Goal: Task Accomplishment & Management: Manage account settings

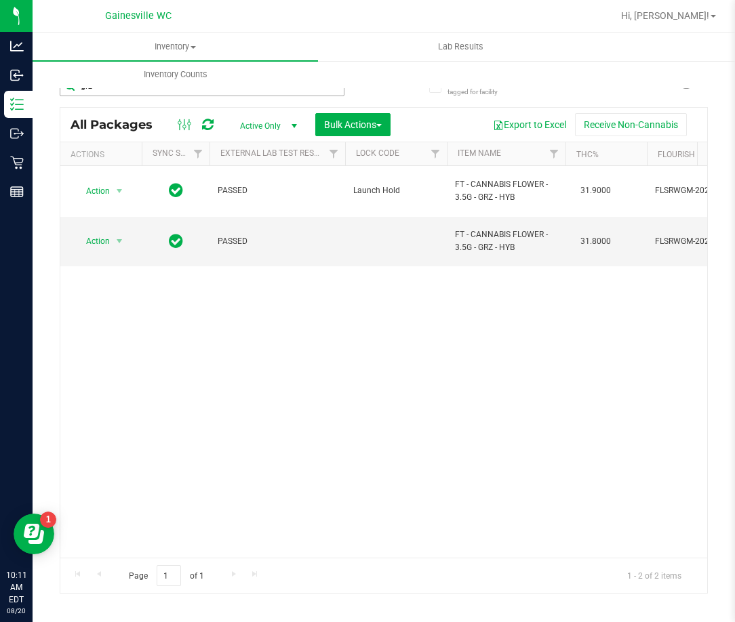
click at [176, 92] on input "grz" at bounding box center [202, 86] width 285 height 20
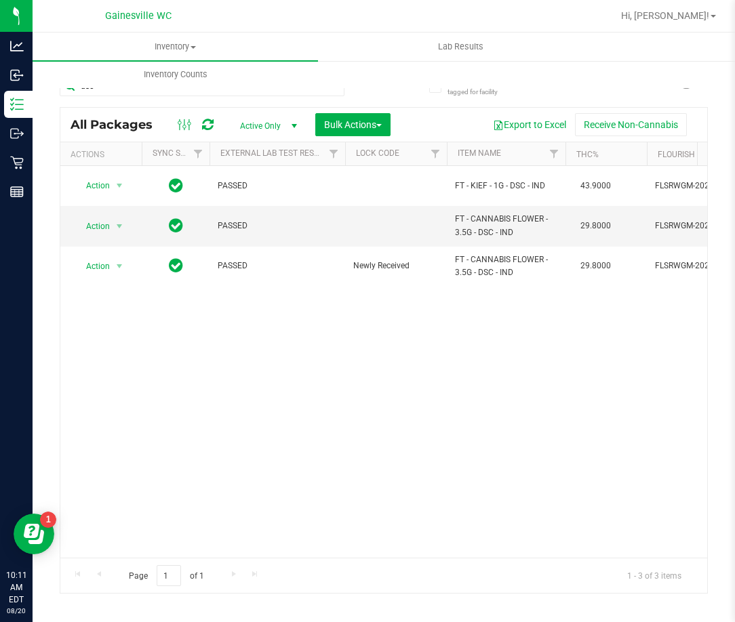
type input "dsc"
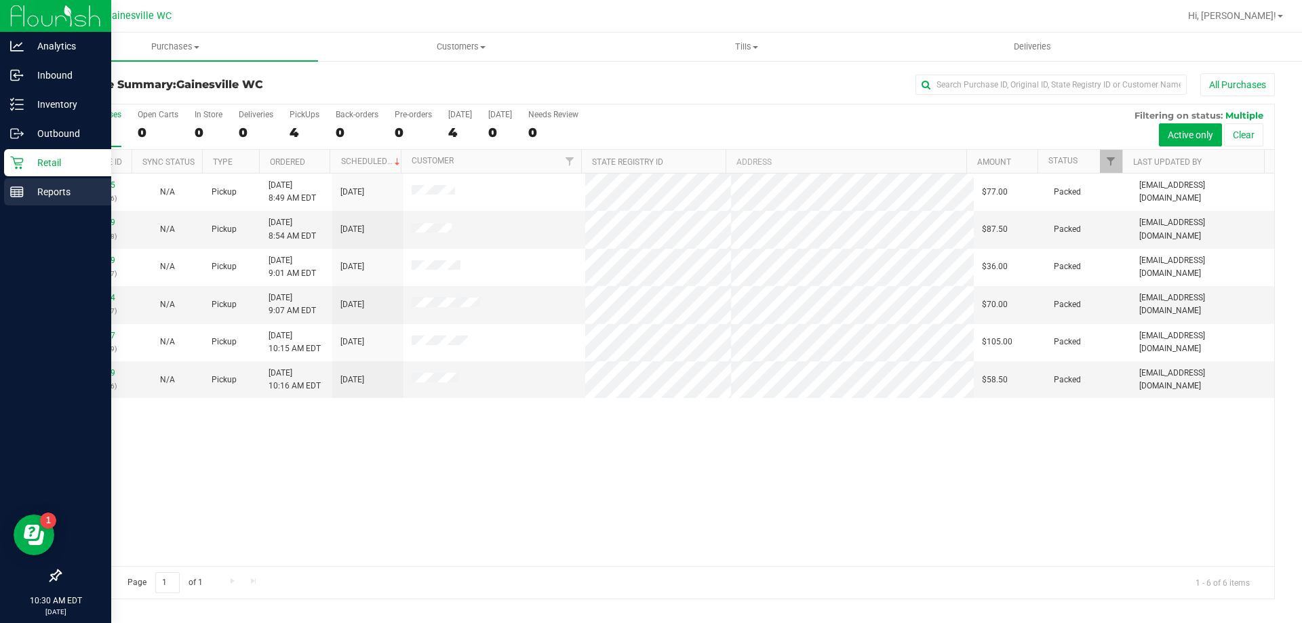
click at [18, 197] on rect at bounding box center [17, 191] width 12 height 9
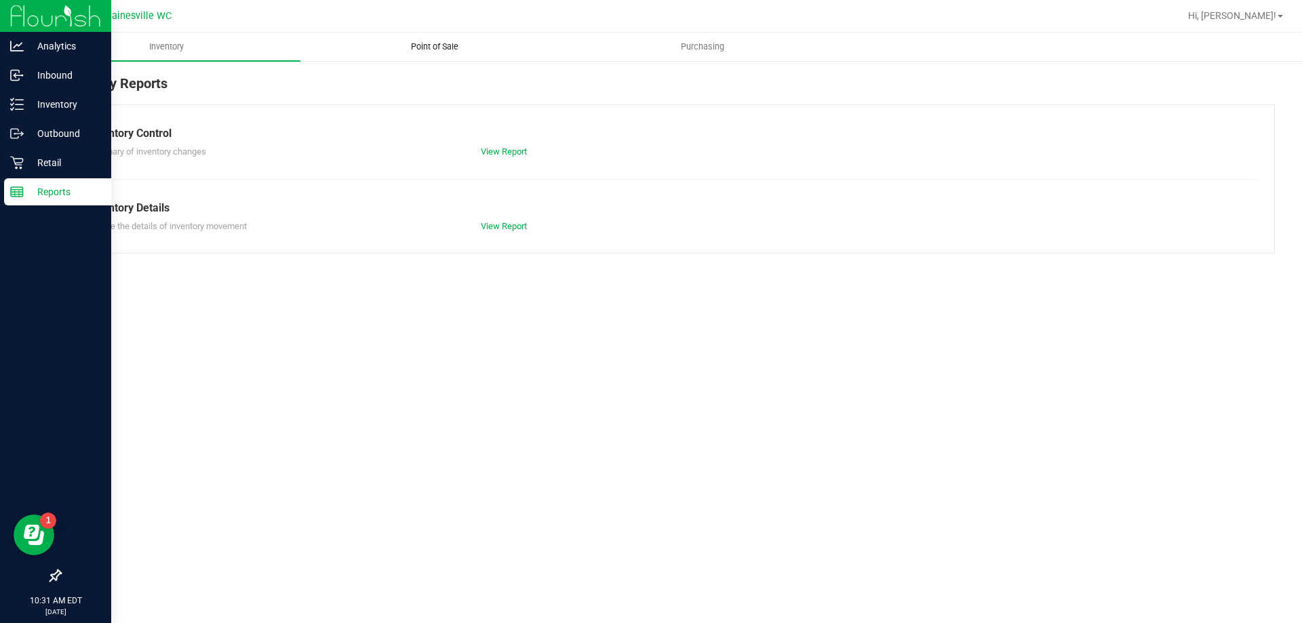
click at [410, 46] on span "Point of Sale" at bounding box center [435, 47] width 84 height 12
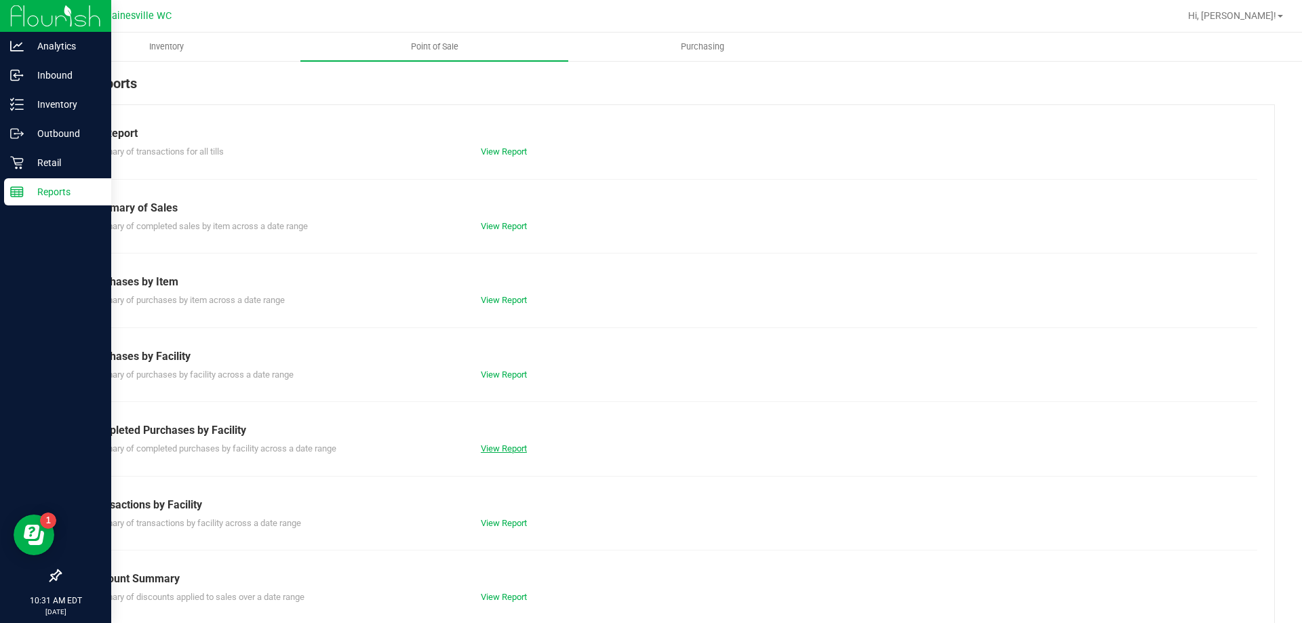
click at [515, 447] on link "View Report" at bounding box center [504, 448] width 46 height 10
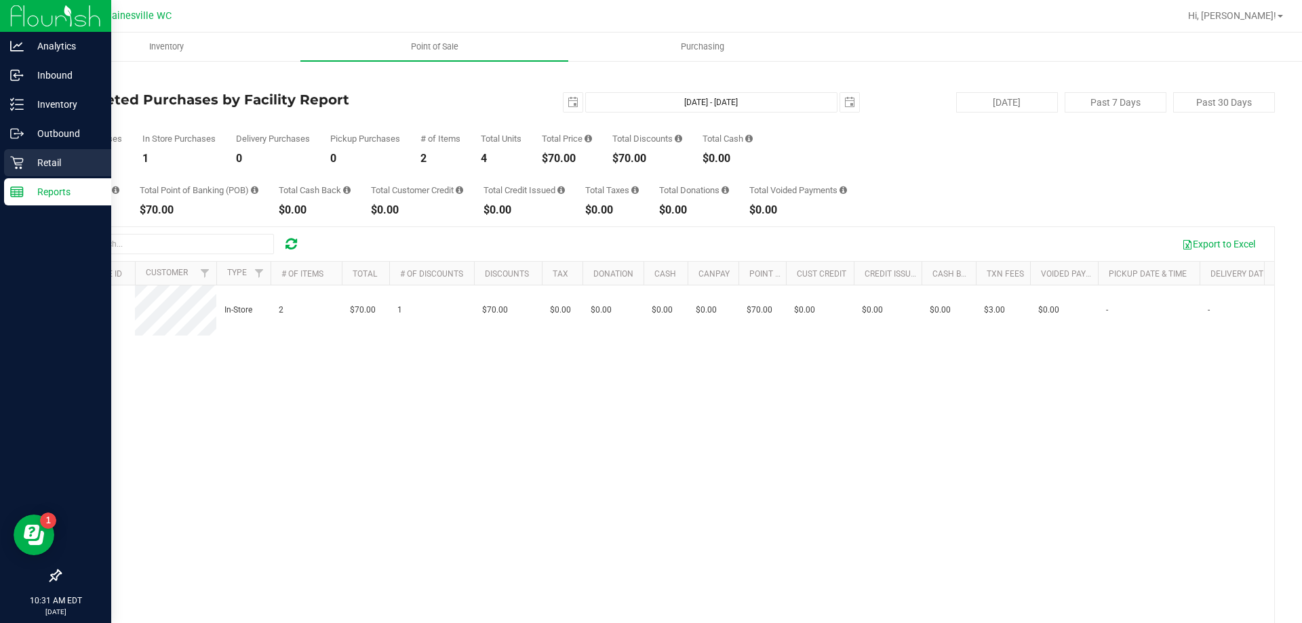
click at [24, 170] on p "Retail" at bounding box center [64, 163] width 81 height 16
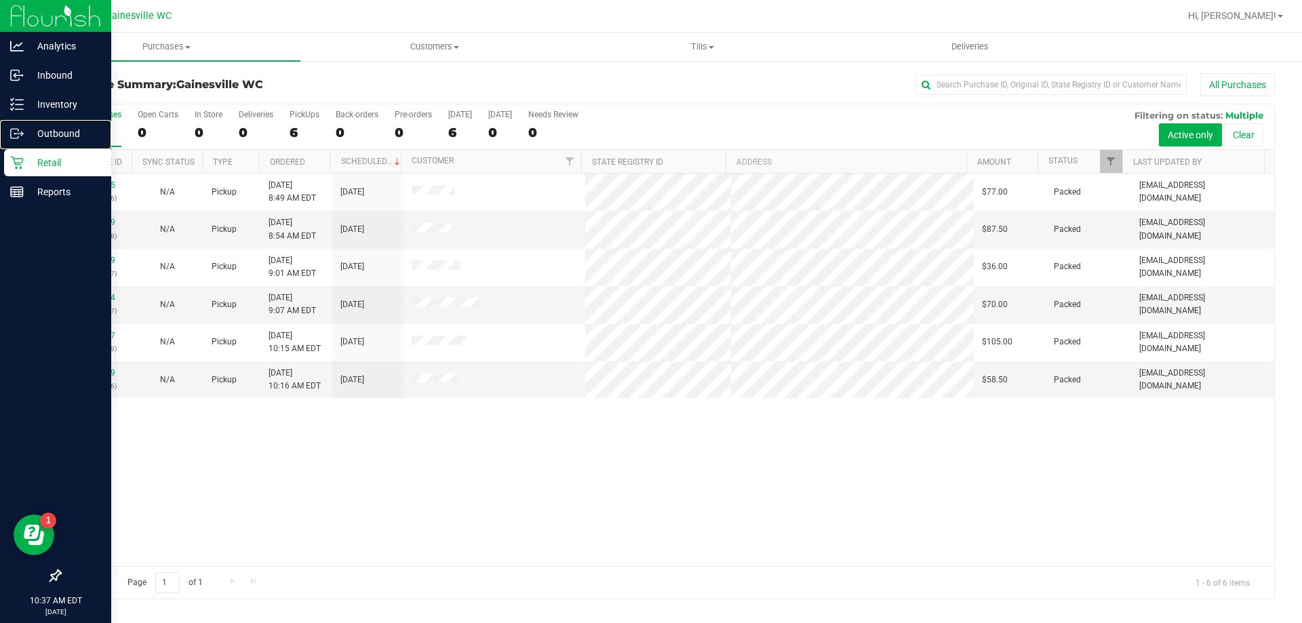
drag, startPoint x: 331, startPoint y: 14, endPoint x: 0, endPoint y: 400, distance: 508.8
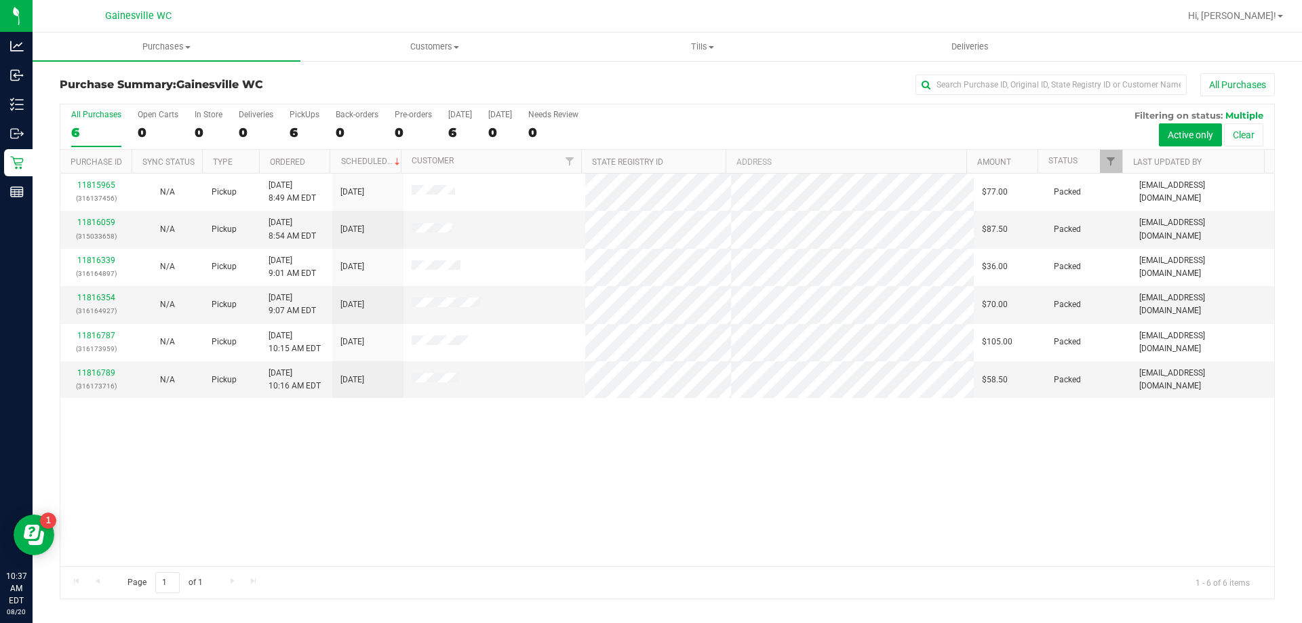
drag, startPoint x: 0, startPoint y: 400, endPoint x: 367, endPoint y: 534, distance: 390.4
click at [367, 534] on div "11815965 (316137456) N/A Pickup [DATE] 8:49 AM EDT 8/20/2025 $77.00 Packed [EMA…" at bounding box center [667, 370] width 1214 height 393
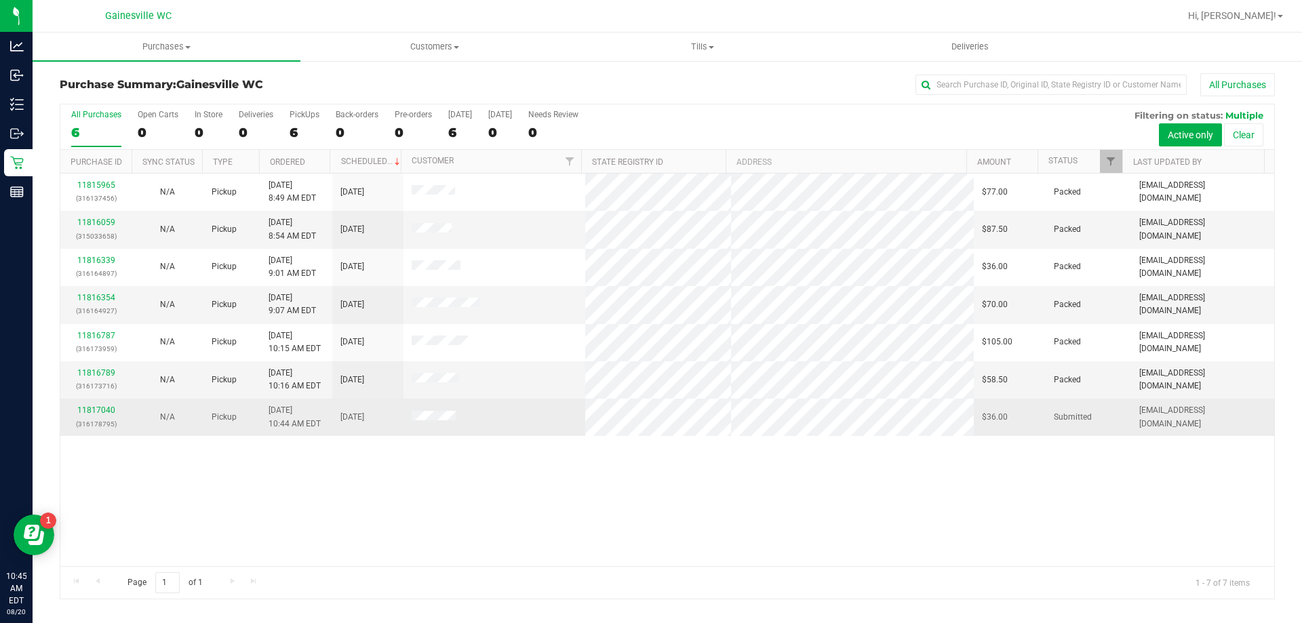
click at [115, 412] on div "11817040 (316178795)" at bounding box center [95, 417] width 55 height 26
click at [109, 412] on link "11817040" at bounding box center [96, 409] width 38 height 9
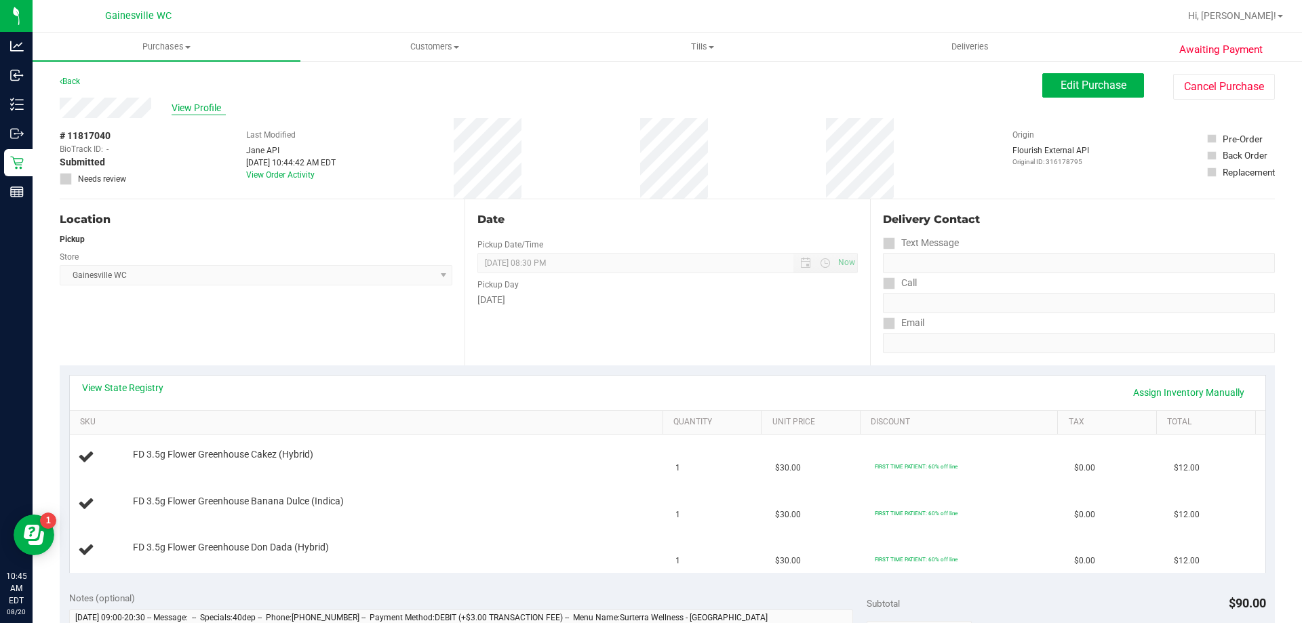
click at [191, 109] on span "View Profile" at bounding box center [199, 108] width 54 height 14
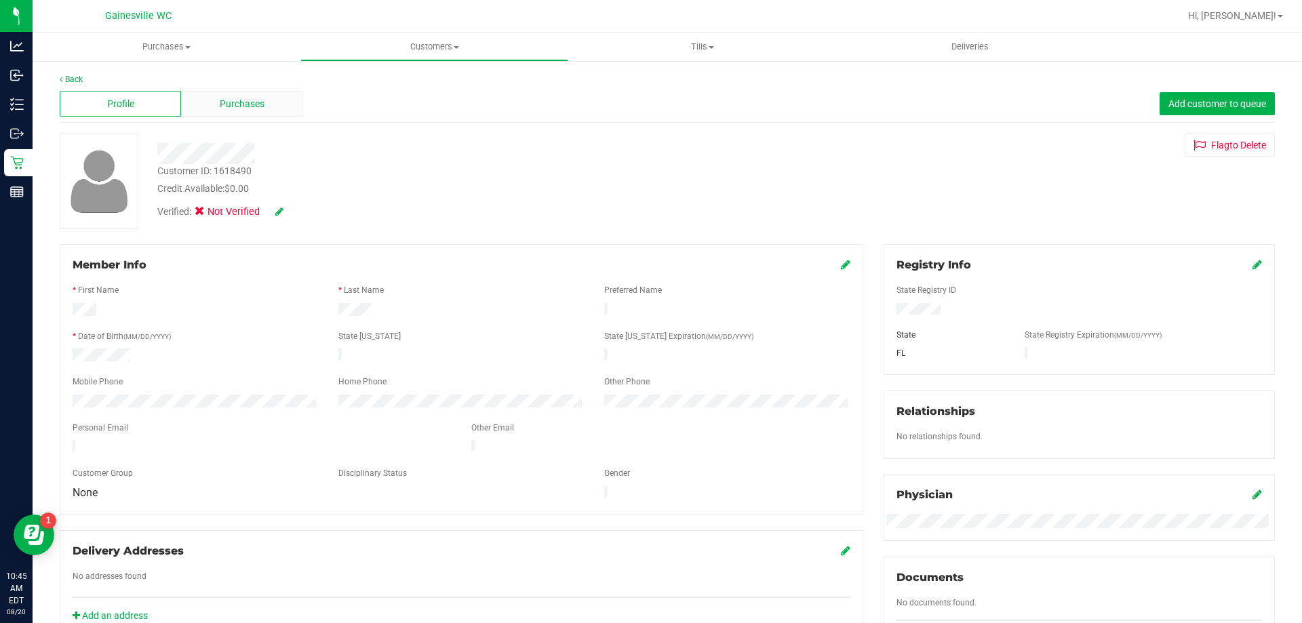
click at [244, 104] on span "Purchases" at bounding box center [242, 104] width 45 height 14
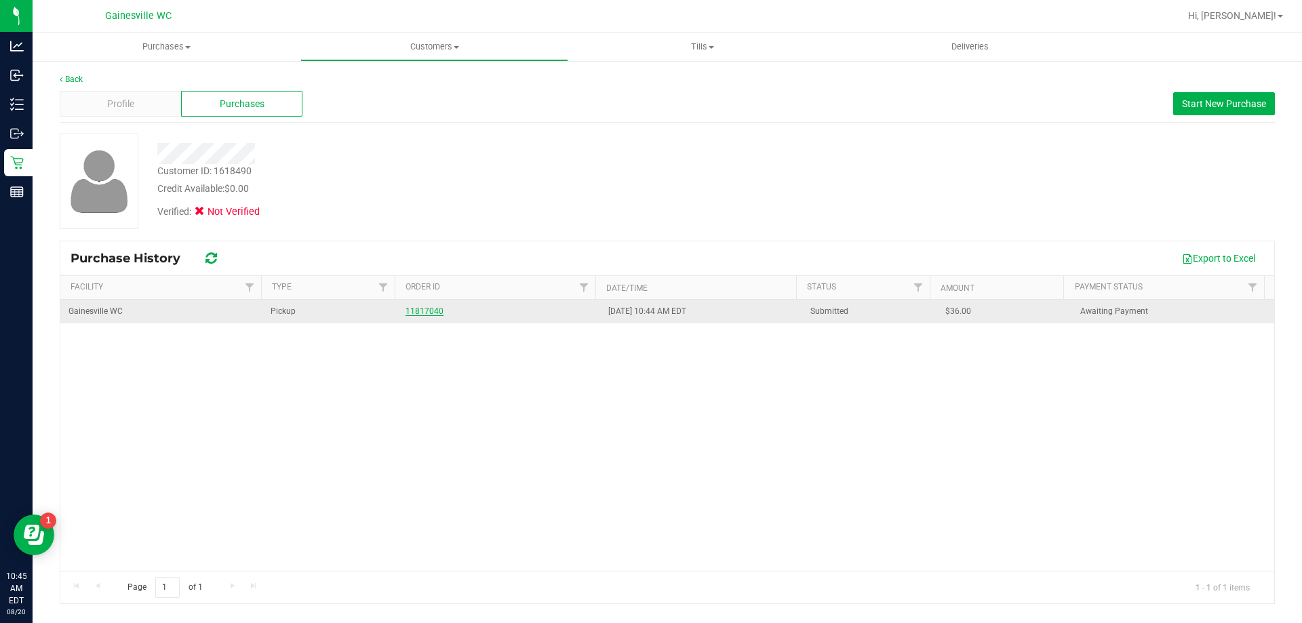
click at [405, 309] on link "11817040" at bounding box center [424, 310] width 38 height 9
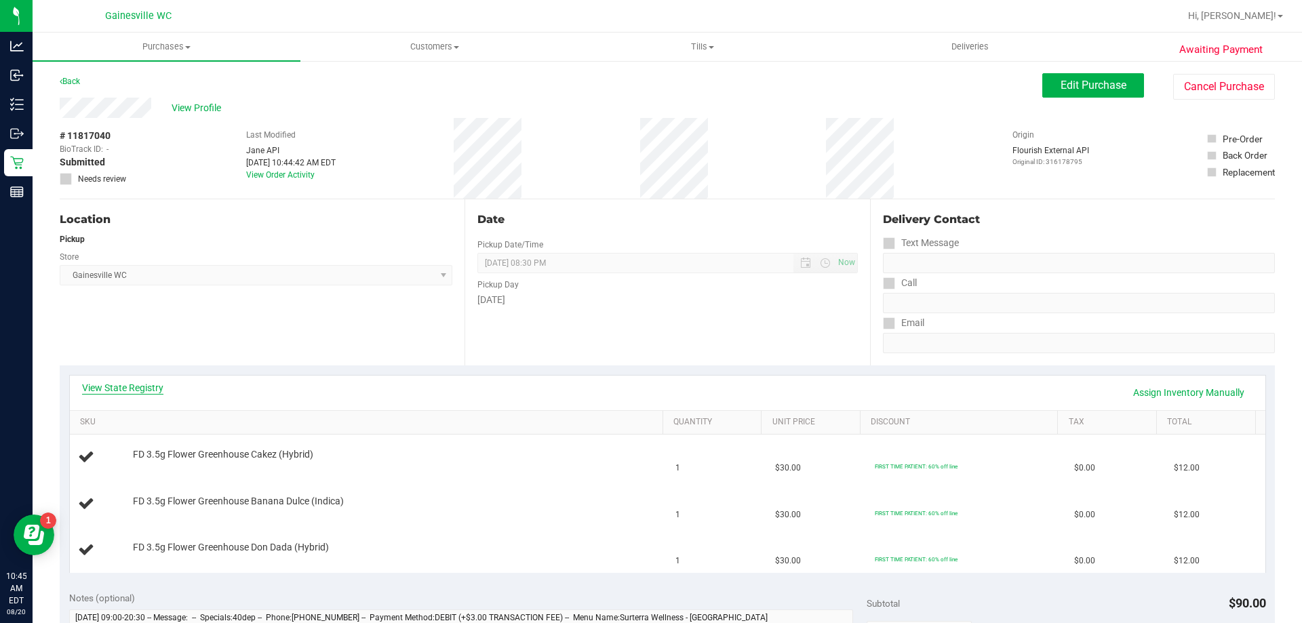
click at [147, 393] on link "View State Registry" at bounding box center [122, 388] width 81 height 14
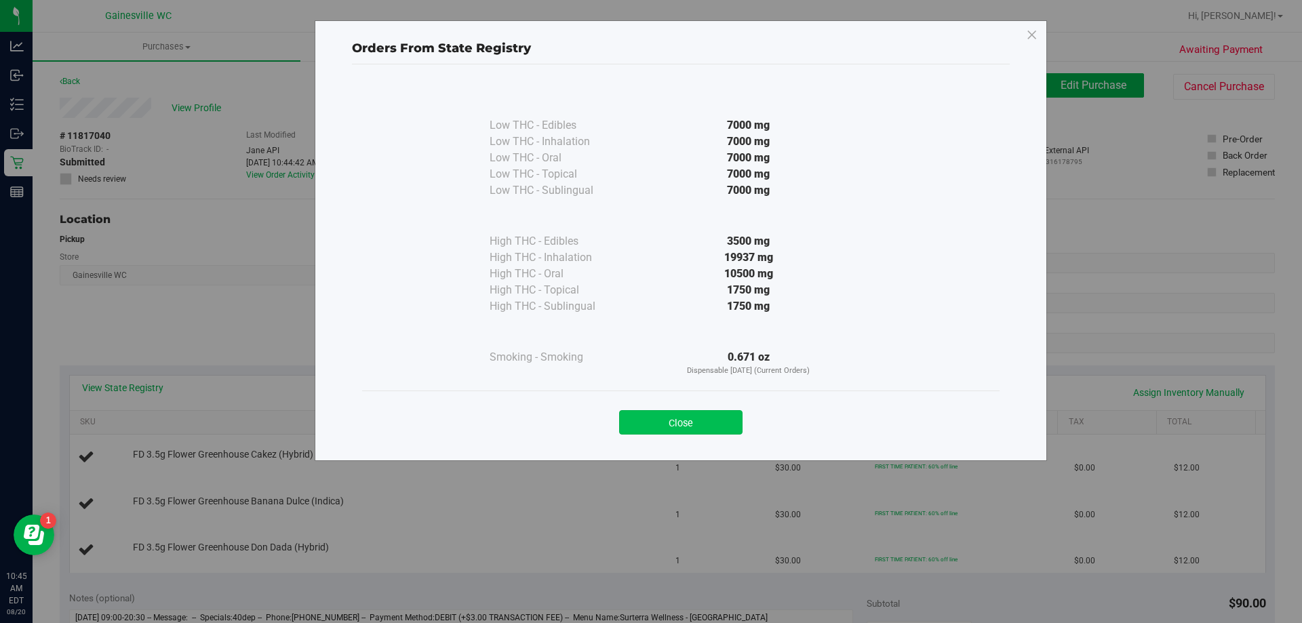
click at [649, 427] on button "Close" at bounding box center [680, 422] width 123 height 24
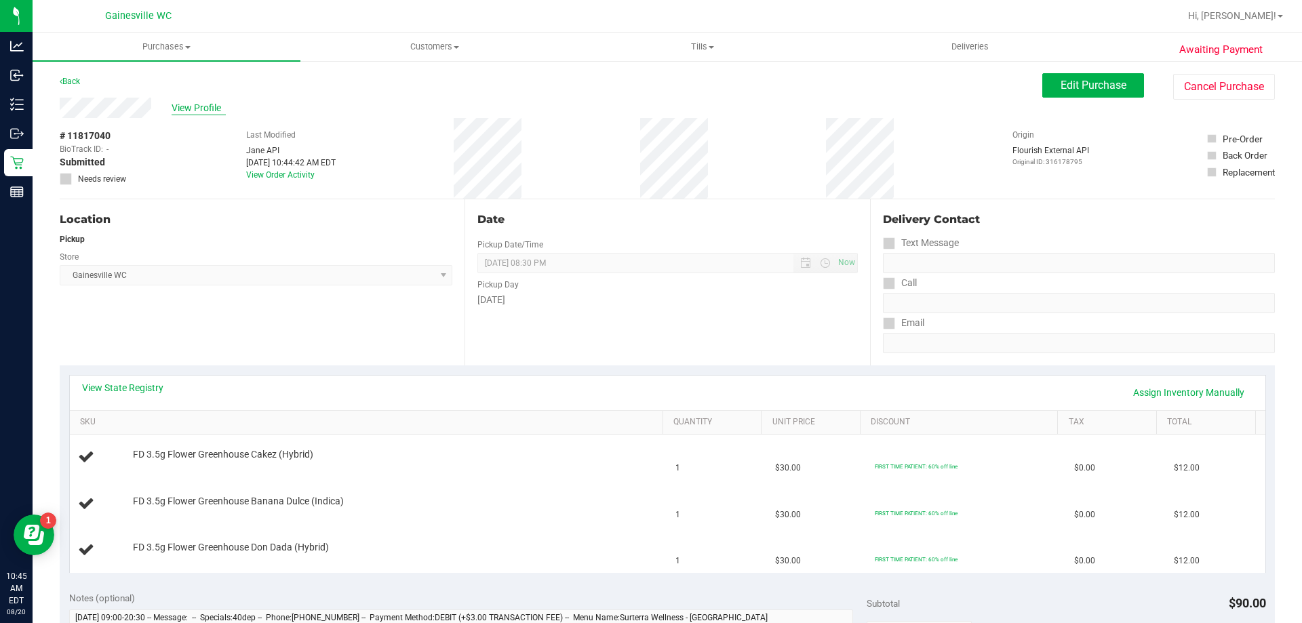
click at [226, 107] on span "View Profile" at bounding box center [199, 108] width 54 height 14
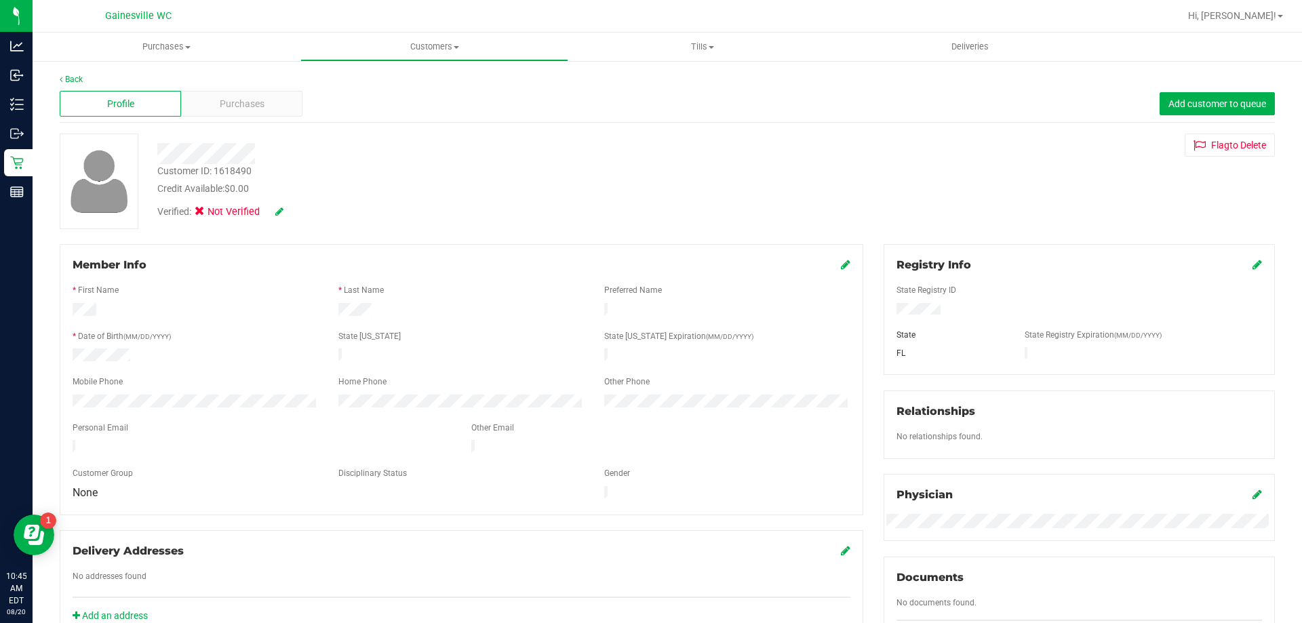
click at [278, 211] on icon at bounding box center [279, 211] width 8 height 9
click at [220, 214] on span "Medical" at bounding box center [235, 214] width 39 height 14
click at [0, 0] on input "Medical" at bounding box center [0, 0] width 0 height 0
click at [299, 214] on icon at bounding box center [297, 211] width 11 height 9
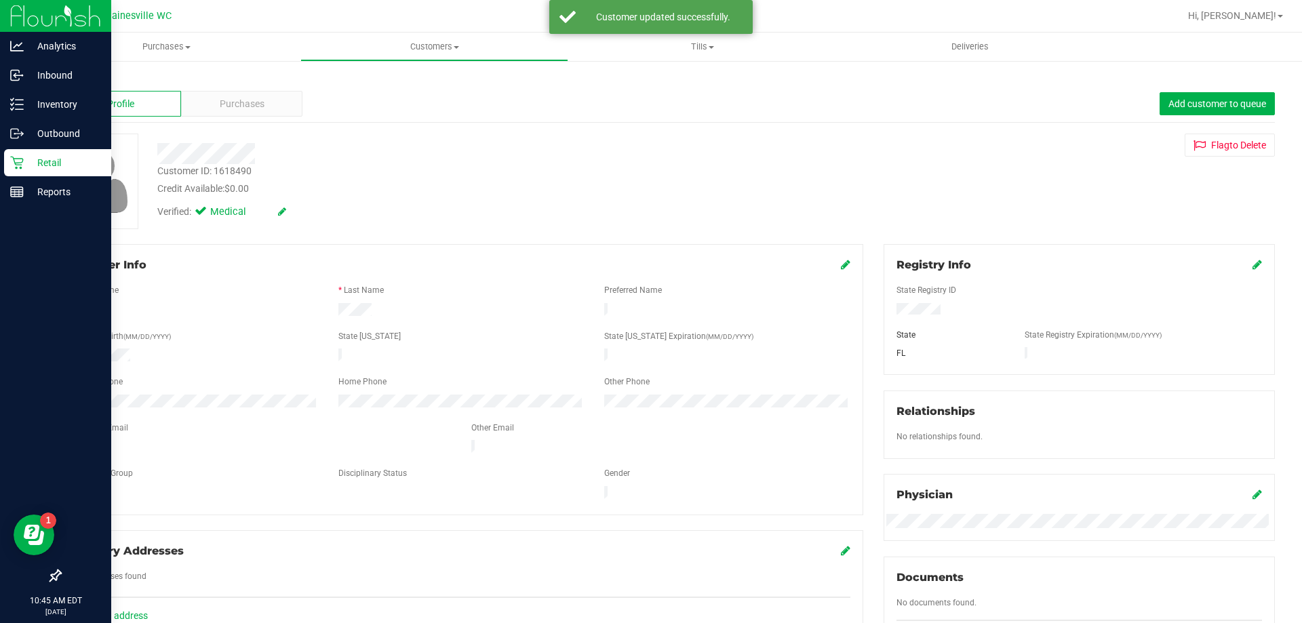
click at [22, 165] on icon at bounding box center [17, 163] width 14 height 14
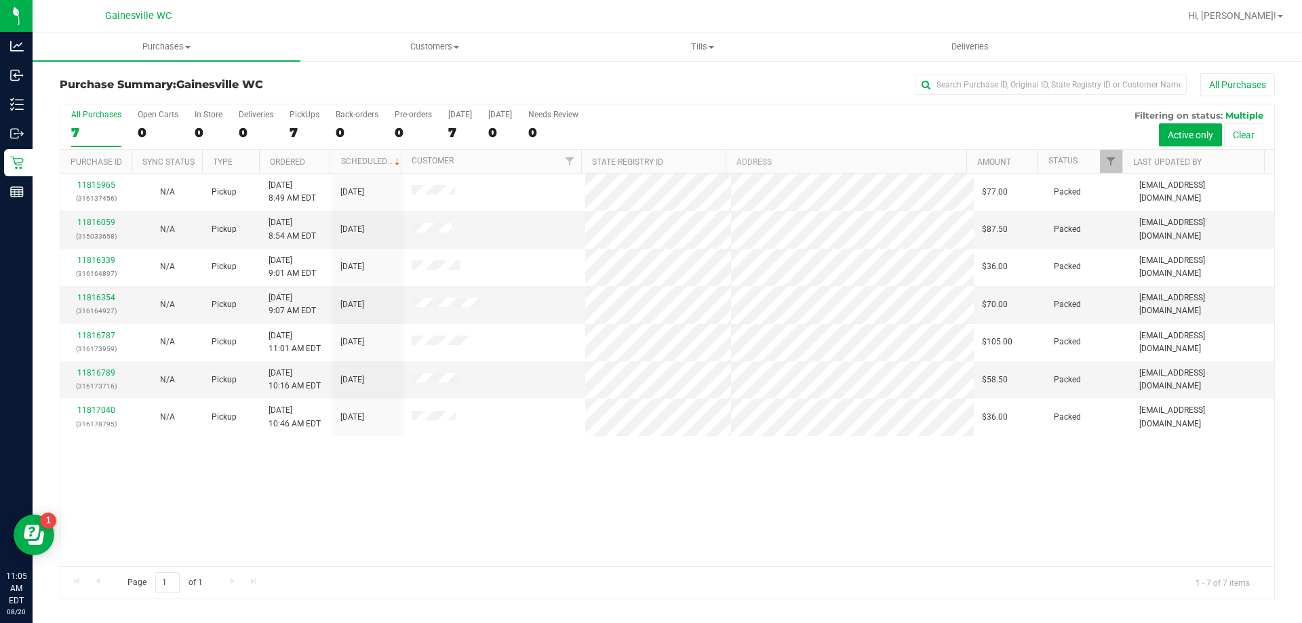
click at [734, 526] on div "11815965 (316137456) N/A Pickup [DATE] 8:49 AM EDT 8/20/2025 $77.00 Packed [EMA…" at bounding box center [667, 370] width 1214 height 393
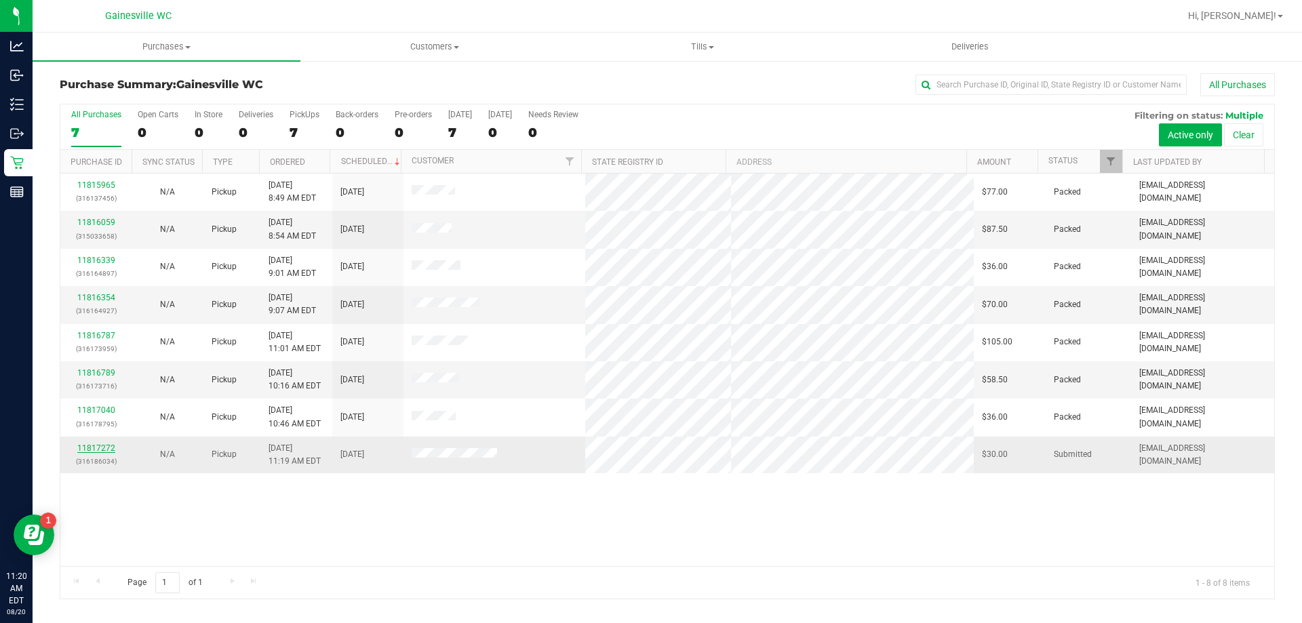
click at [98, 450] on link "11817272" at bounding box center [96, 447] width 38 height 9
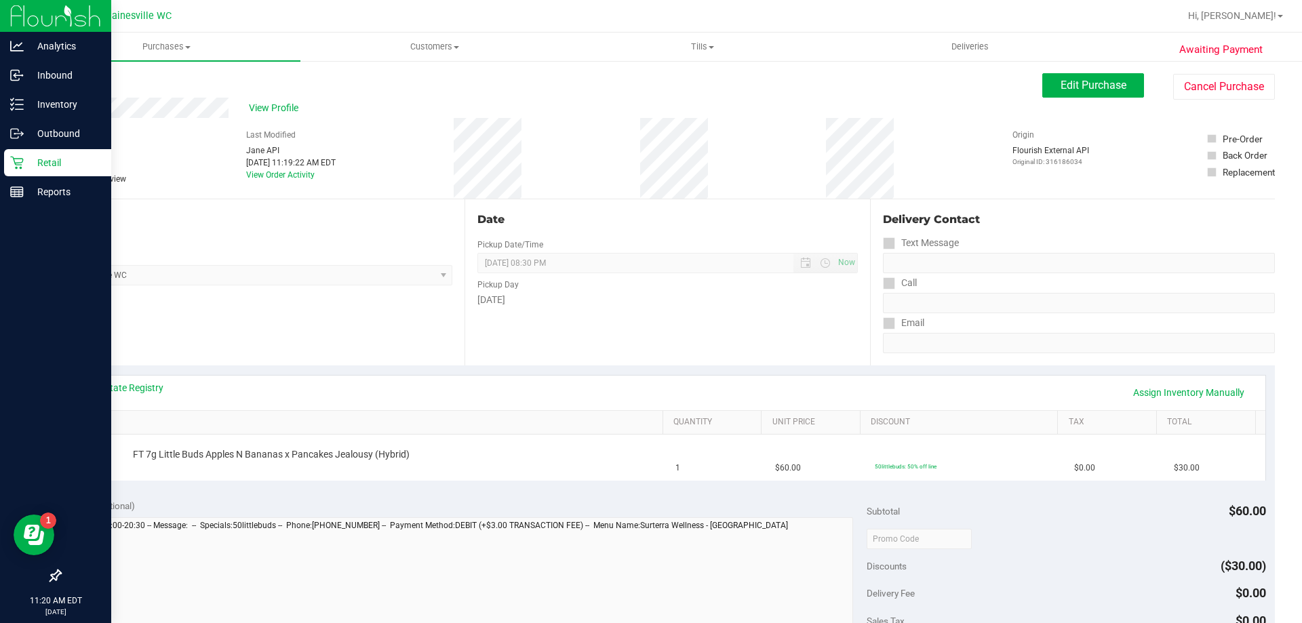
click at [34, 176] on div "Retail" at bounding box center [57, 162] width 107 height 27
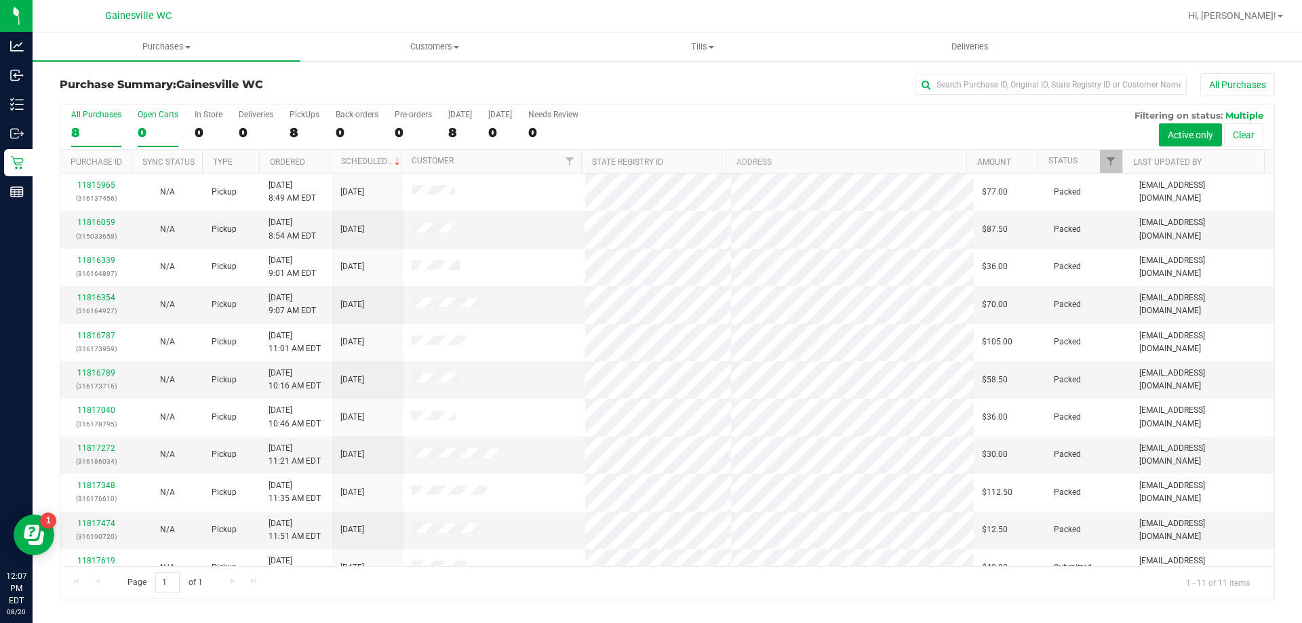
click at [168, 134] on div "0" at bounding box center [158, 133] width 41 height 16
click at [0, 0] on input "Open Carts 0" at bounding box center [0, 0] width 0 height 0
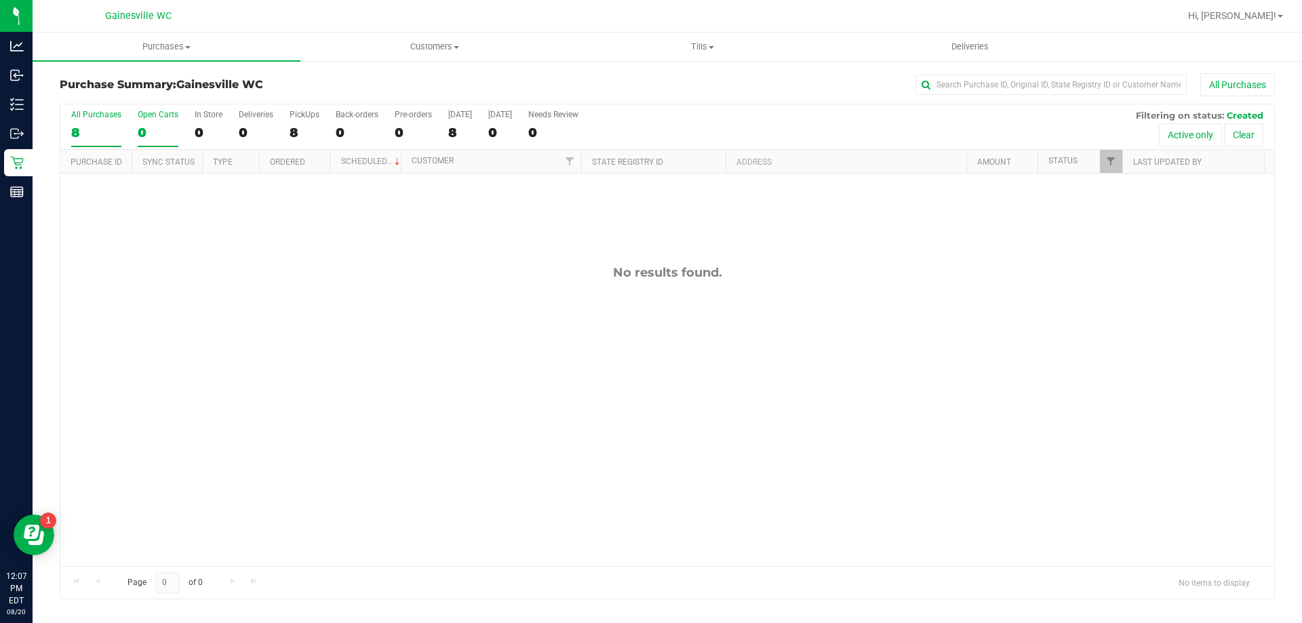
click at [94, 134] on div "8" at bounding box center [96, 133] width 50 height 16
click at [0, 0] on input "All Purchases 8" at bounding box center [0, 0] width 0 height 0
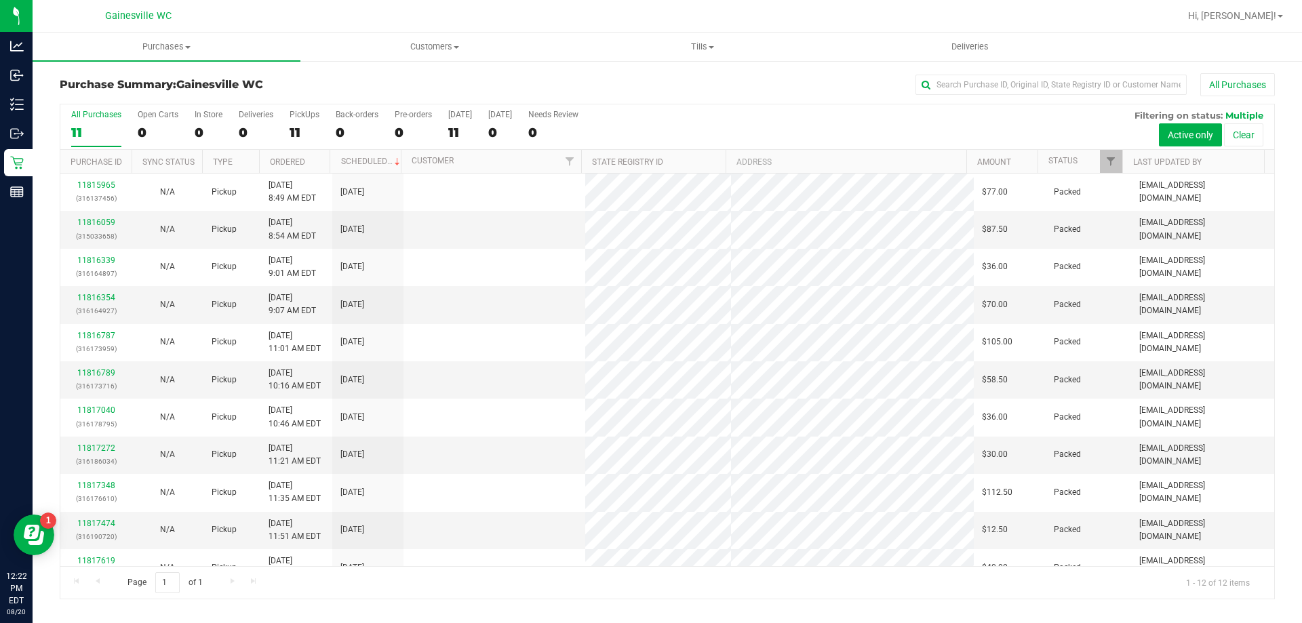
scroll to position [58, 0]
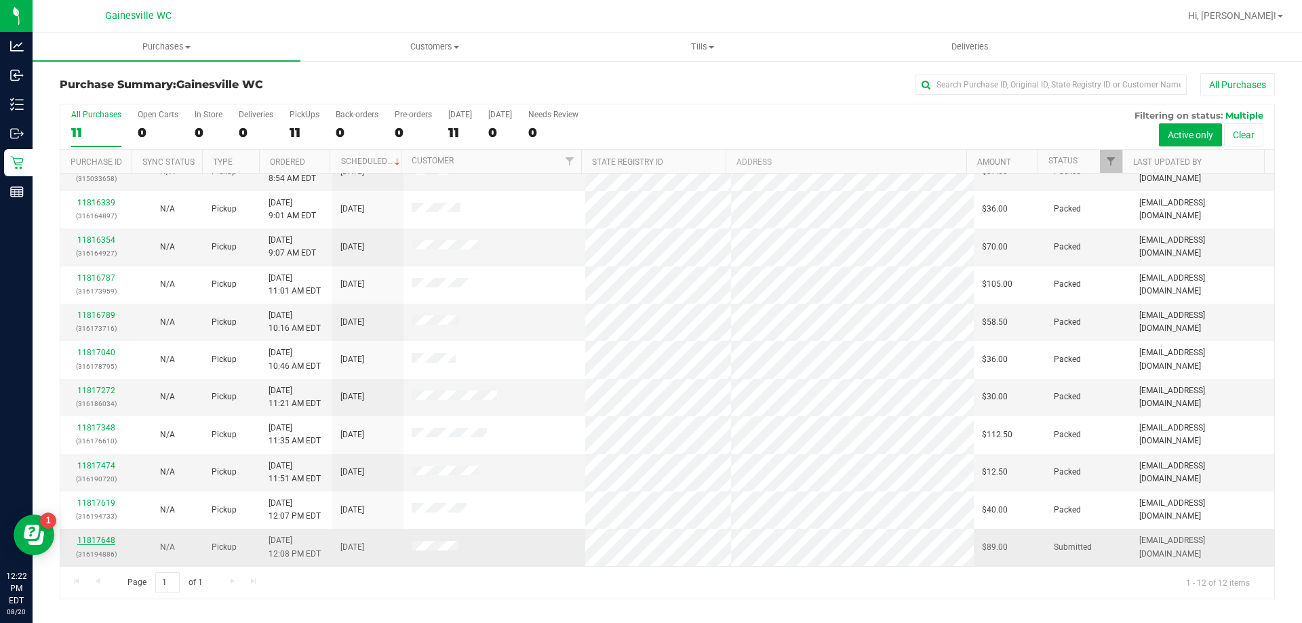
click at [95, 538] on link "11817648" at bounding box center [96, 540] width 38 height 9
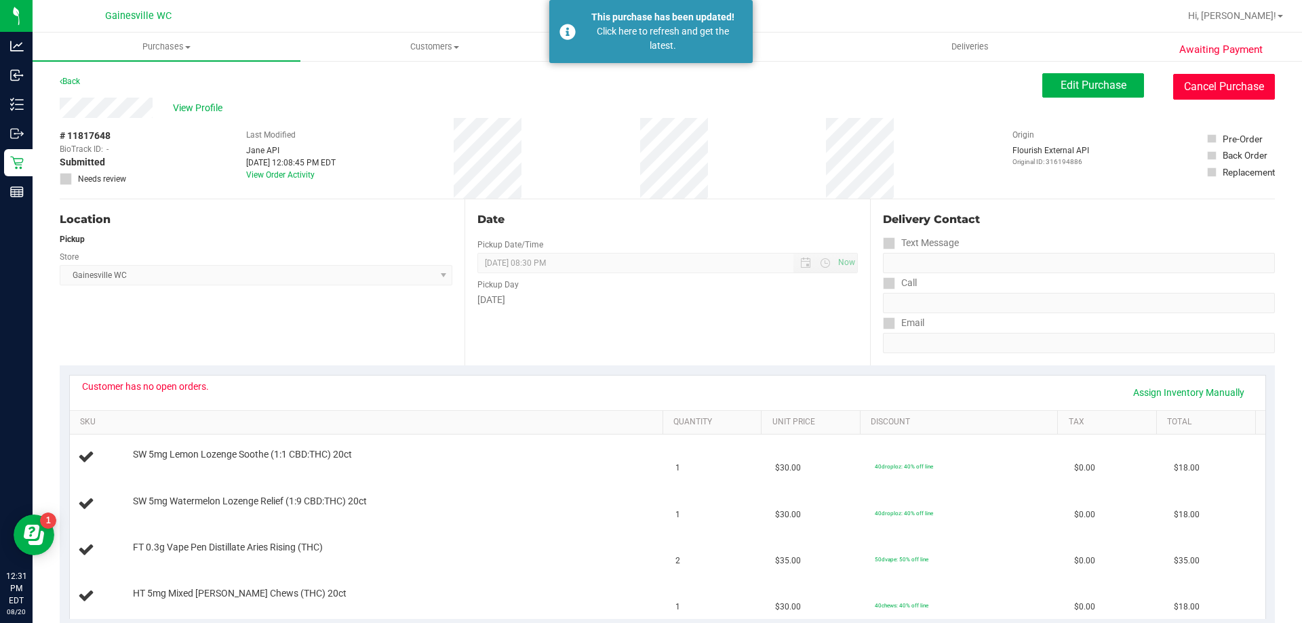
click at [734, 93] on button "Cancel Purchase" at bounding box center [1224, 87] width 102 height 26
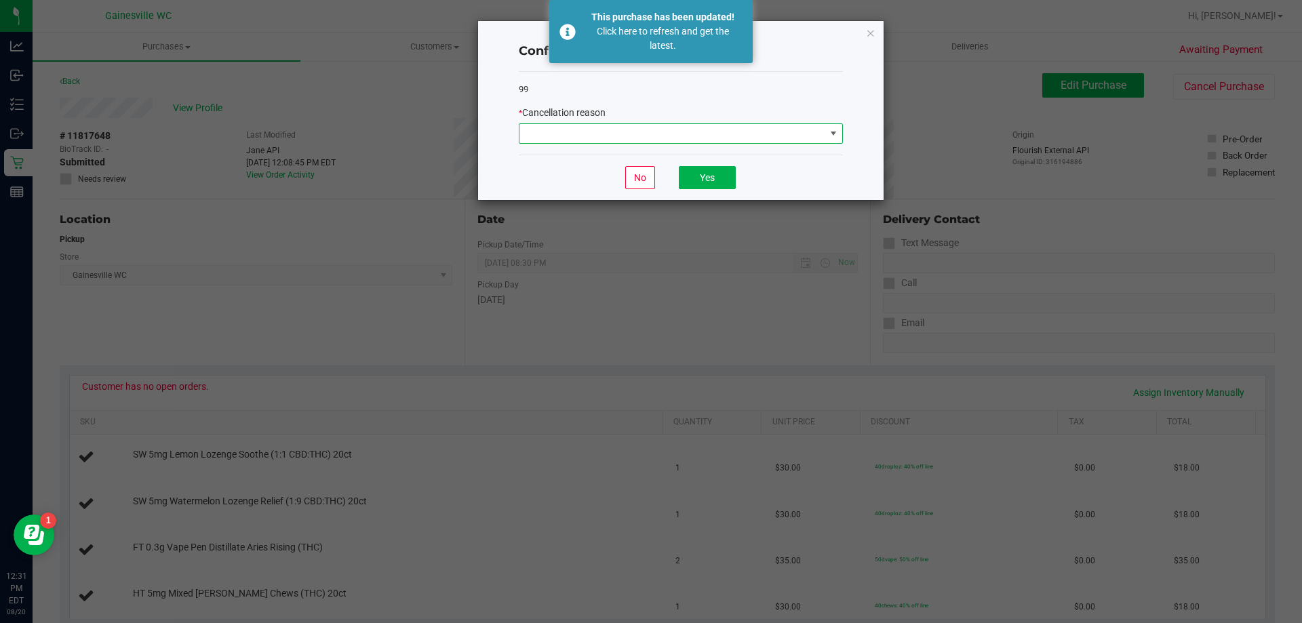
click at [734, 134] on span at bounding box center [672, 133] width 306 height 19
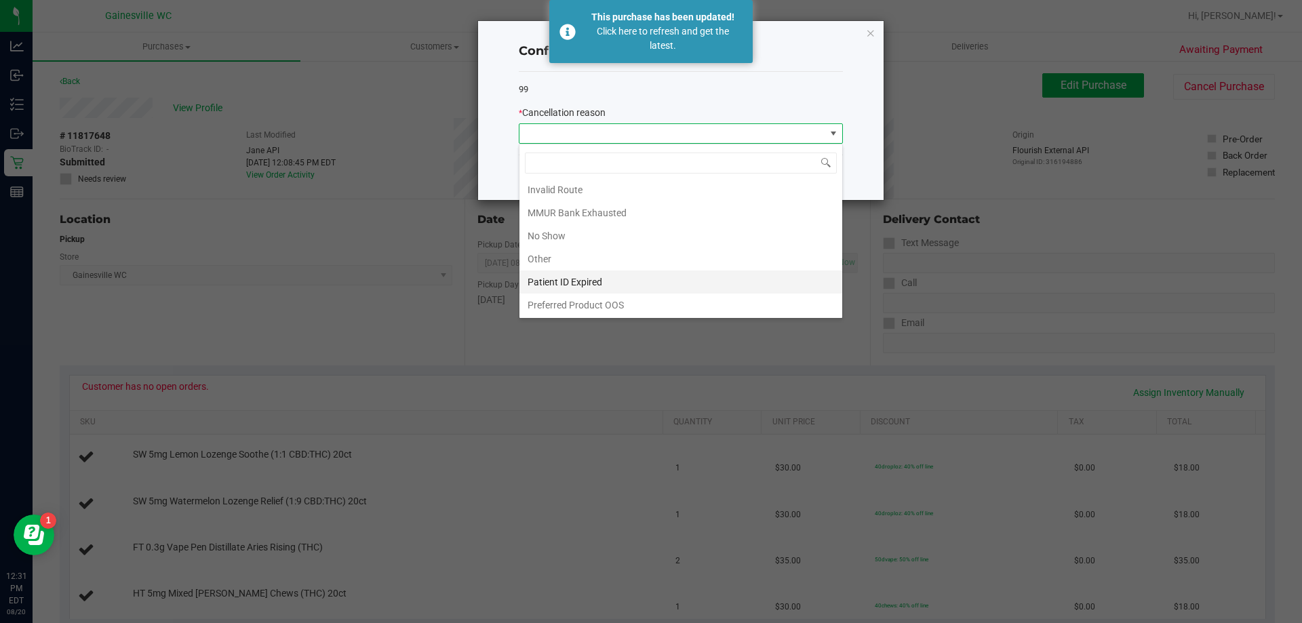
scroll to position [72, 0]
click at [649, 285] on li "Patient ID Expired" at bounding box center [680, 281] width 323 height 23
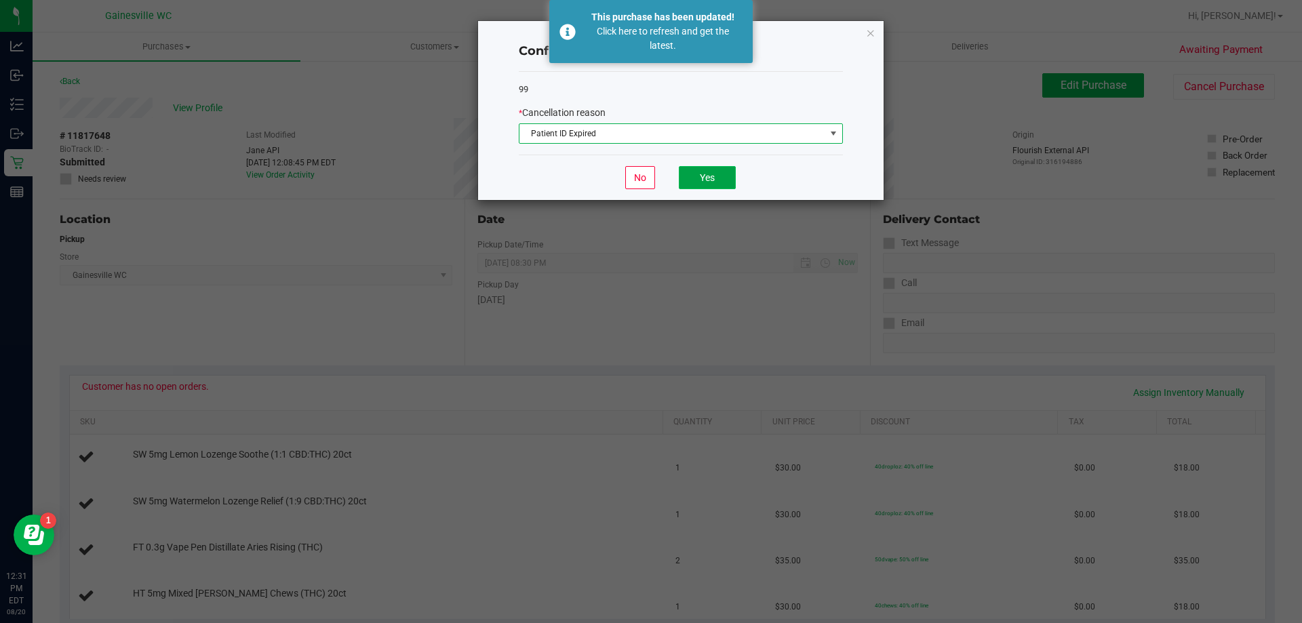
click at [726, 178] on button "Yes" at bounding box center [707, 177] width 57 height 23
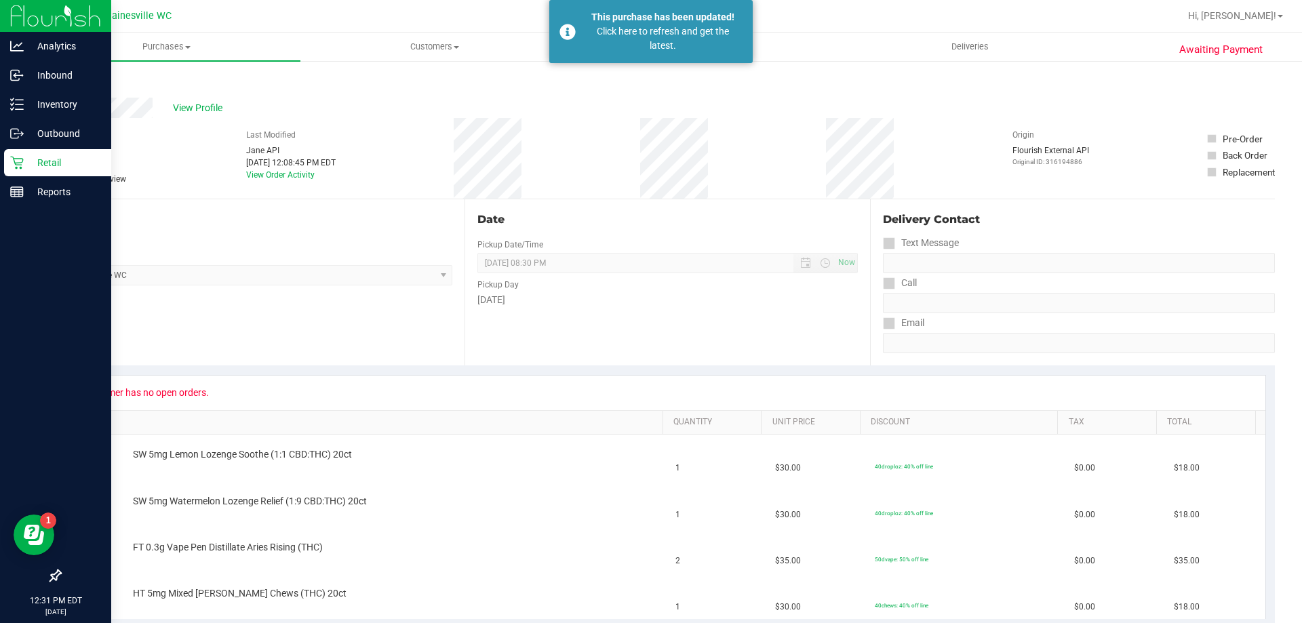
click at [25, 163] on p "Retail" at bounding box center [64, 163] width 81 height 16
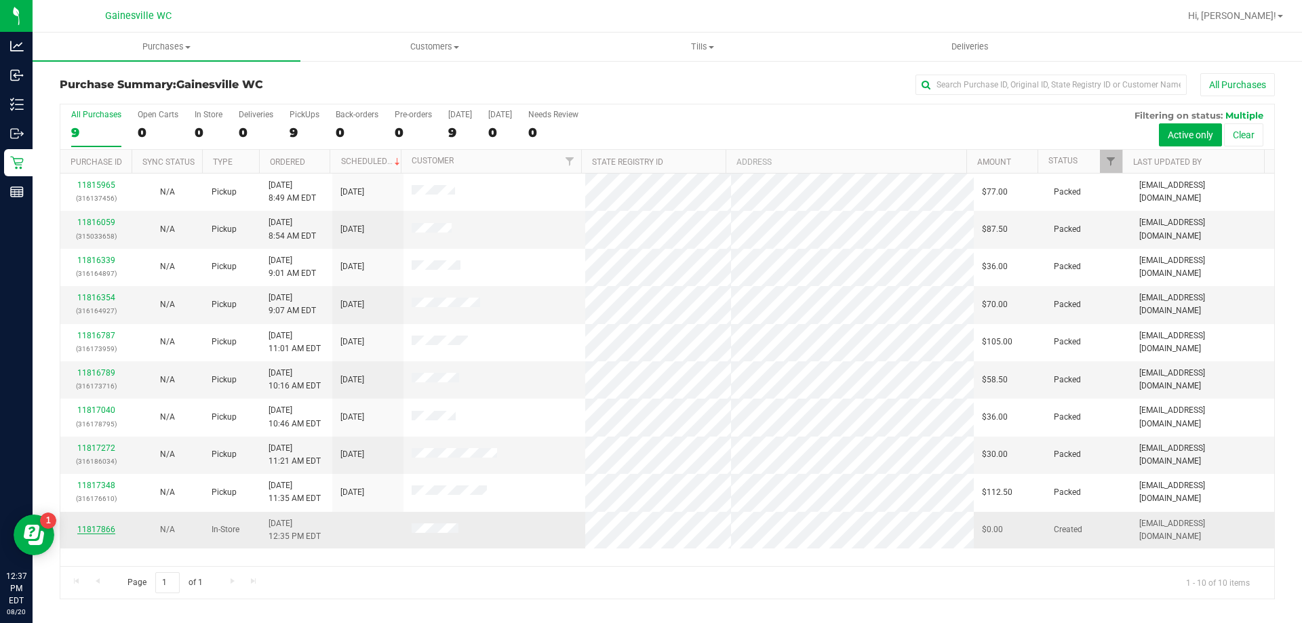
click at [94, 529] on link "11817866" at bounding box center [96, 529] width 38 height 9
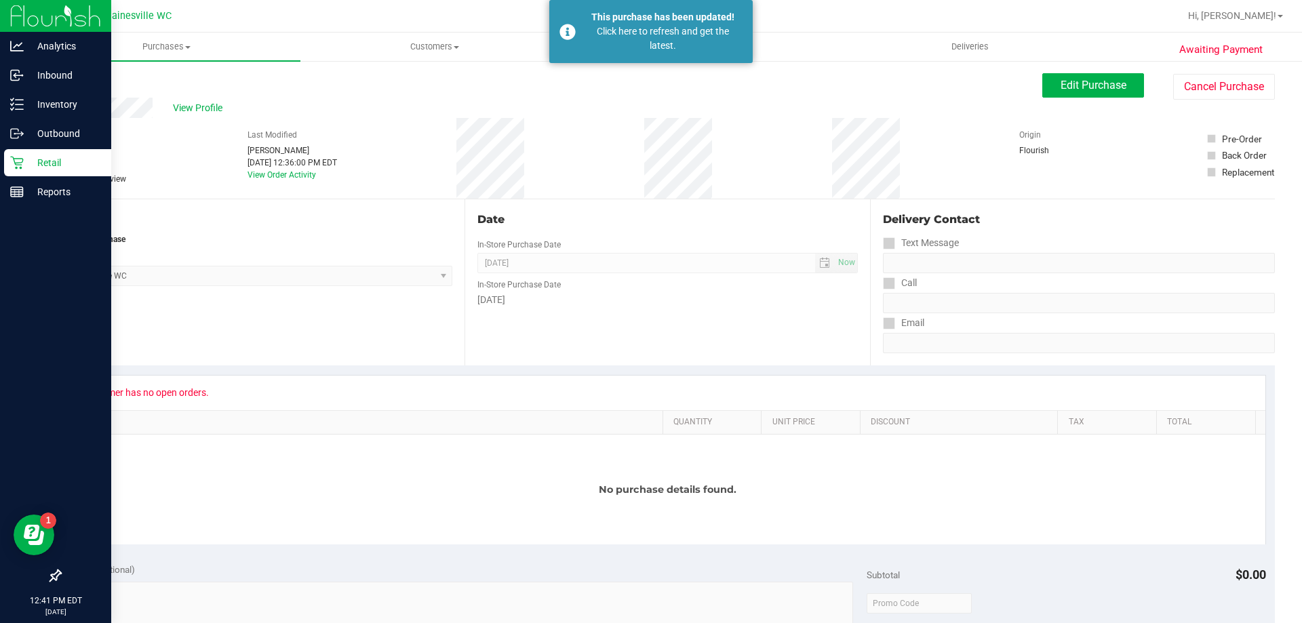
click at [33, 174] on div "Retail" at bounding box center [57, 162] width 107 height 27
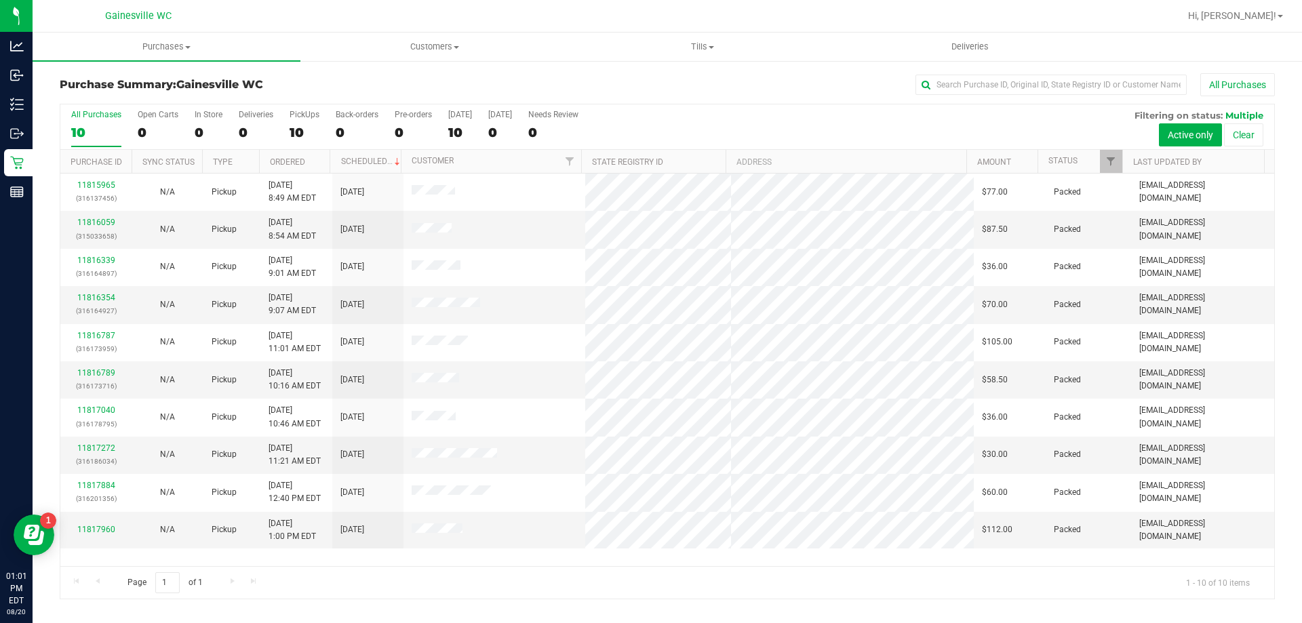
click at [582, 560] on div "11815965 (316137456) N/A Pickup [DATE] 8:49 AM EDT 8/20/2025 $77.00 Packed [EMA…" at bounding box center [667, 370] width 1214 height 393
